Goal: Transaction & Acquisition: Obtain resource

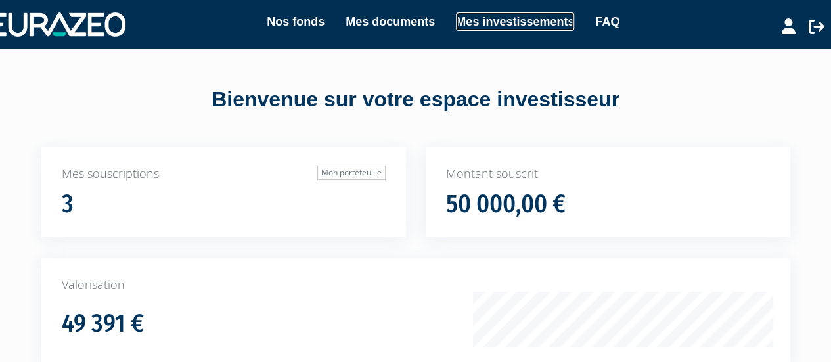
click at [473, 19] on link "Mes investissements" at bounding box center [515, 21] width 118 height 18
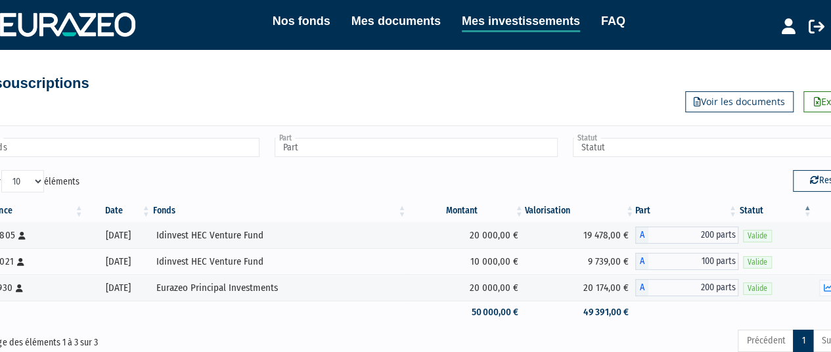
scroll to position [108, 0]
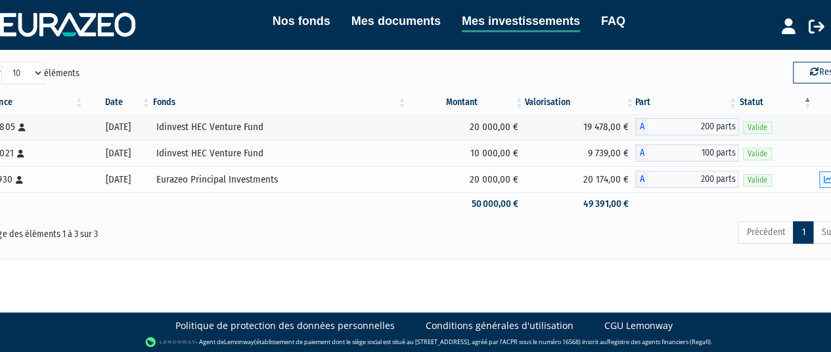
click at [825, 180] on icon "button" at bounding box center [827, 179] width 9 height 9
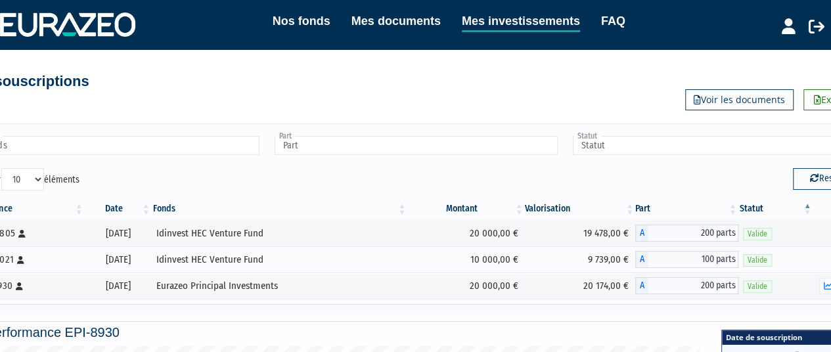
scroll to position [0, 0]
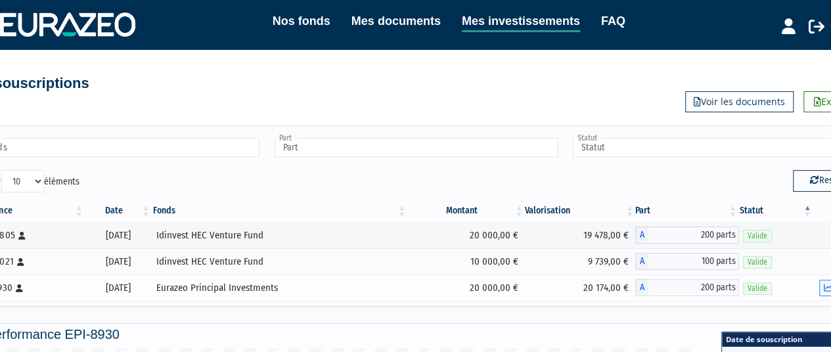
click at [824, 288] on icon "button" at bounding box center [827, 288] width 9 height 9
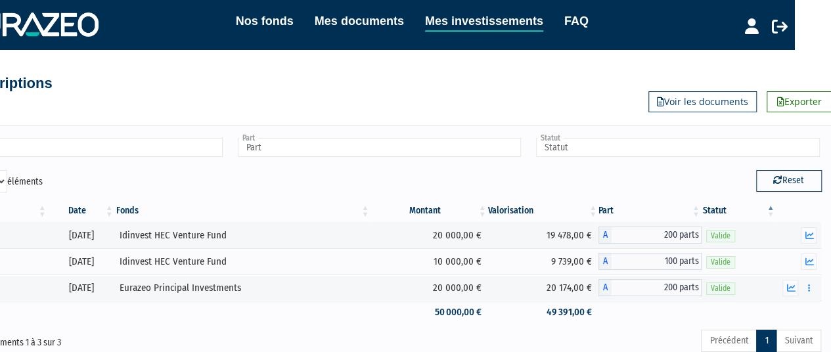
scroll to position [0, 38]
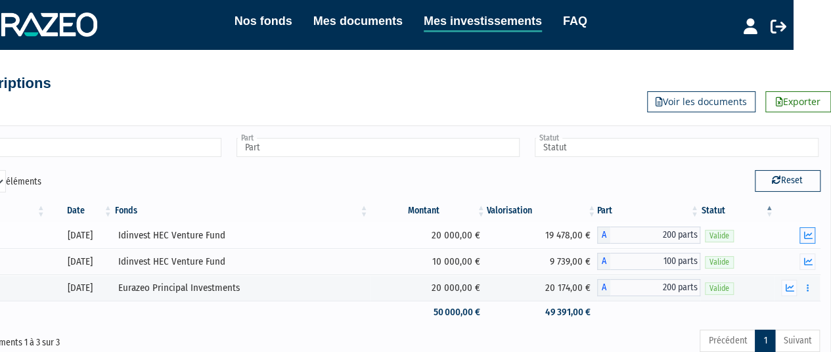
click at [805, 235] on icon "button" at bounding box center [807, 235] width 9 height 9
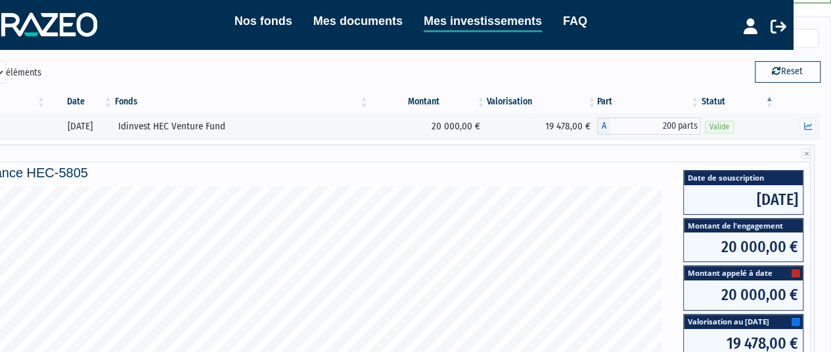
scroll to position [108, 38]
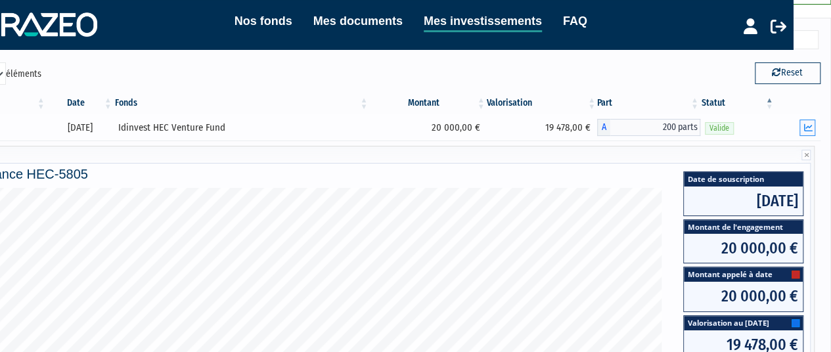
click at [807, 124] on icon "button" at bounding box center [807, 127] width 9 height 9
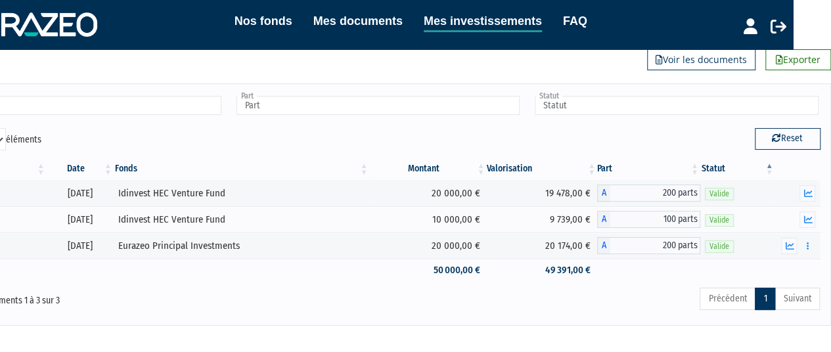
scroll to position [0, 38]
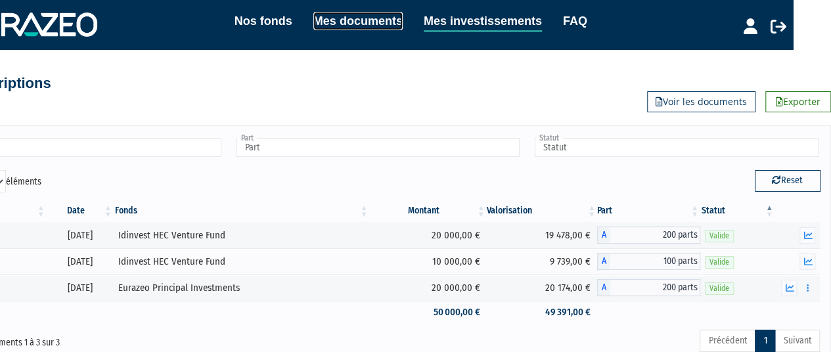
click at [364, 22] on link "Mes documents" at bounding box center [357, 21] width 89 height 18
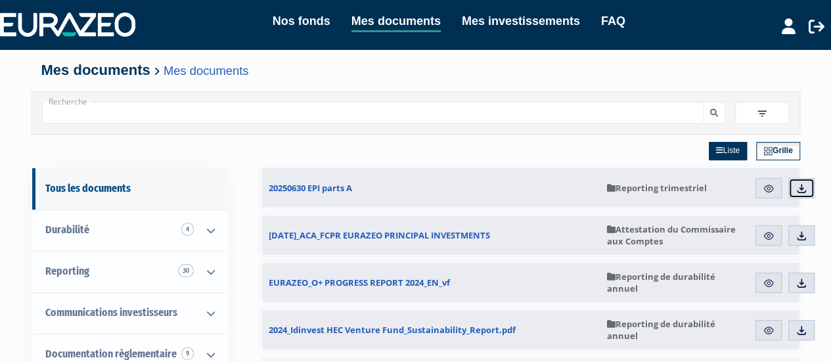
click at [803, 188] on img at bounding box center [801, 189] width 12 height 12
